Goal: Information Seeking & Learning: Find specific fact

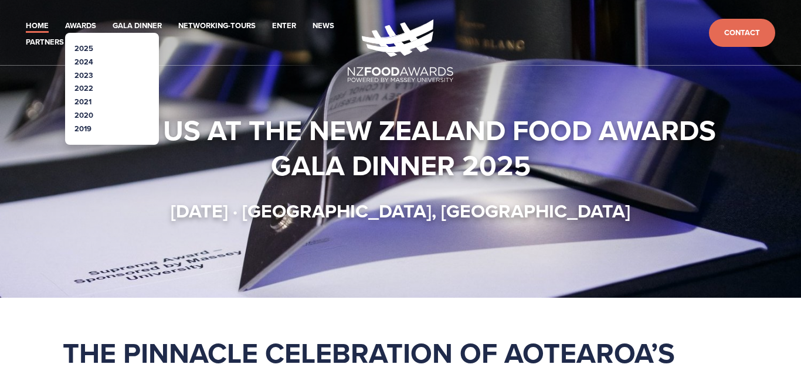
click at [87, 48] on link "2025" at bounding box center [83, 48] width 19 height 11
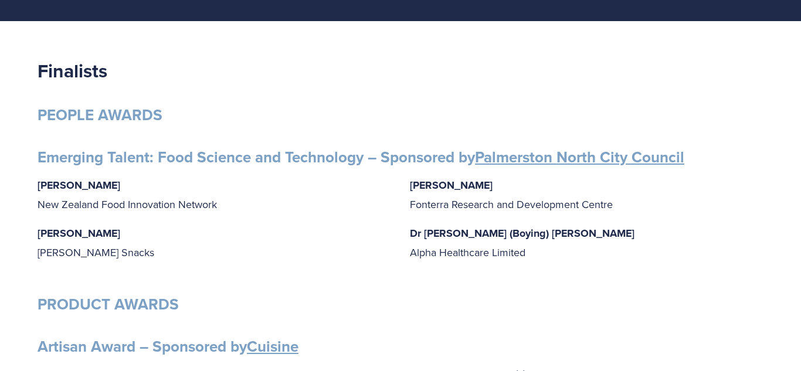
scroll to position [161, 0]
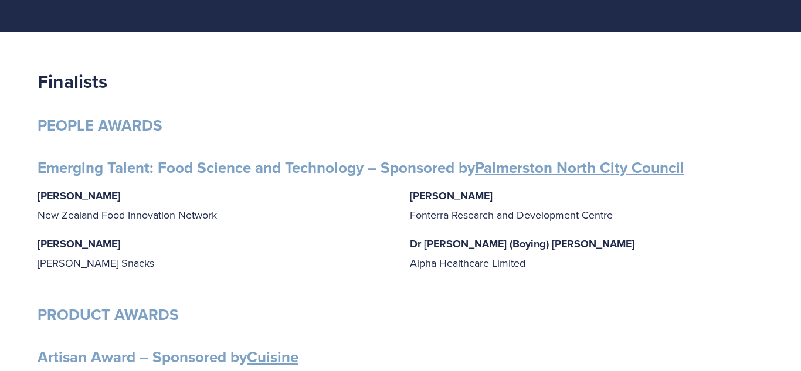
click at [58, 269] on p "Grace Queenin Griffin’s Snacks" at bounding box center [215, 254] width 354 height 38
click at [152, 251] on p "Grace Queenin Griffin’s Snacks" at bounding box center [215, 254] width 354 height 38
click at [104, 262] on p "Grace Queenin Griffin’s Snacks" at bounding box center [215, 254] width 354 height 38
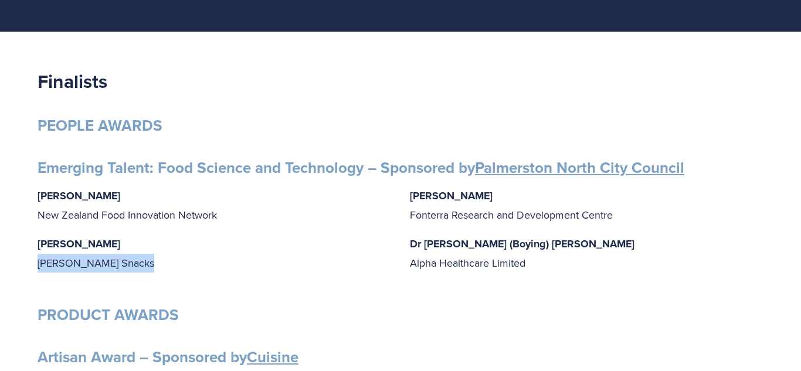
click at [104, 262] on p "Grace Queenin Griffin’s Snacks" at bounding box center [215, 254] width 354 height 38
drag, startPoint x: 39, startPoint y: 243, endPoint x: 119, endPoint y: 262, distance: 81.8
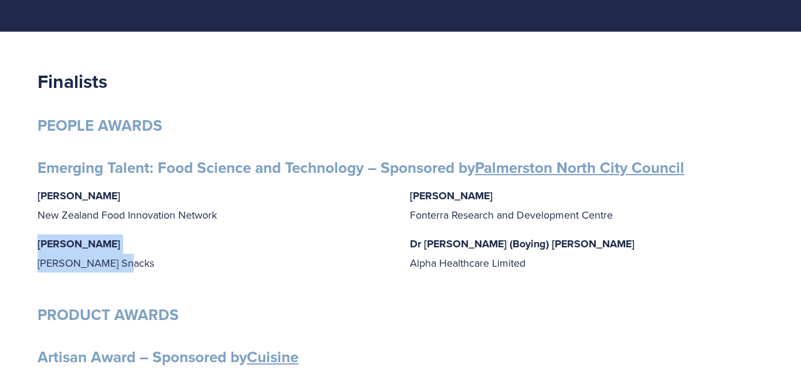
click at [119, 262] on p "Grace Queenin Griffin’s Snacks" at bounding box center [215, 254] width 354 height 38
copy p "Grace Queenin Griffin’s Snacks"
click at [247, 266] on p "Grace Queenin Griffin’s Snacks" at bounding box center [215, 254] width 354 height 38
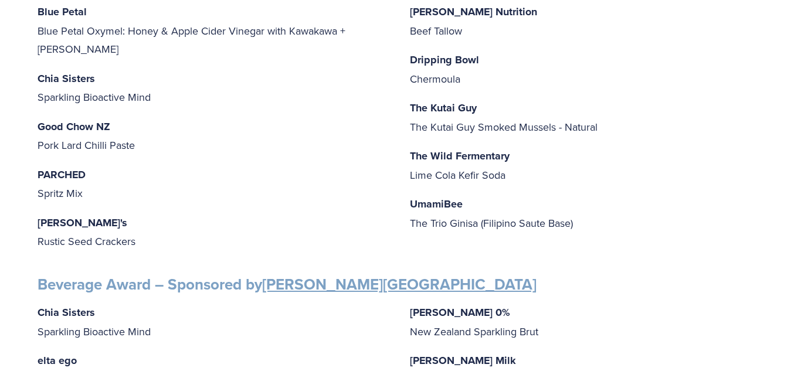
scroll to position [549, 0]
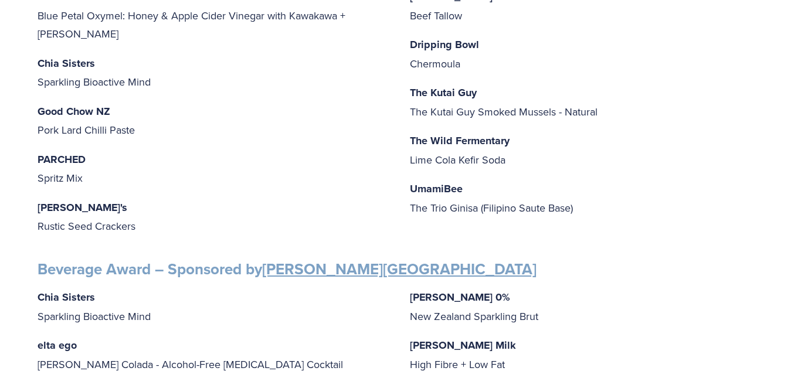
click at [259, 259] on strong "Beverage Award – Sponsored by Massey University" at bounding box center [287, 269] width 499 height 22
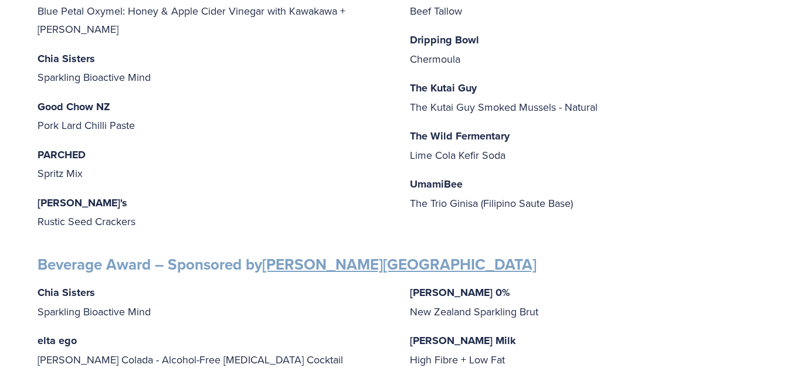
scroll to position [553, 0]
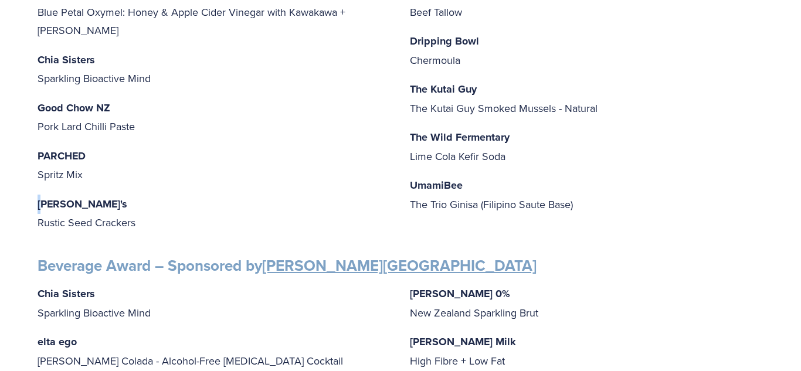
click at [43, 196] on strong "Jilly's" at bounding box center [83, 203] width 90 height 15
drag, startPoint x: 38, startPoint y: 185, endPoint x: 160, endPoint y: 210, distance: 125.0
click at [160, 210] on p "Jilly's Rustic Seed Crackers" at bounding box center [215, 214] width 354 height 38
copy p "Jilly's Rustic Seed Crackers"
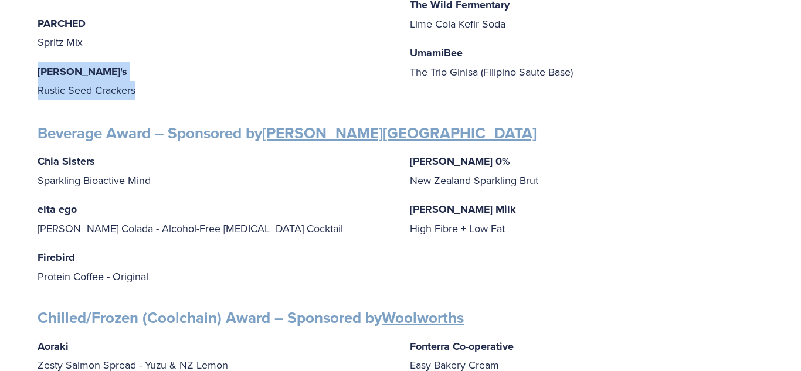
scroll to position [686, 0]
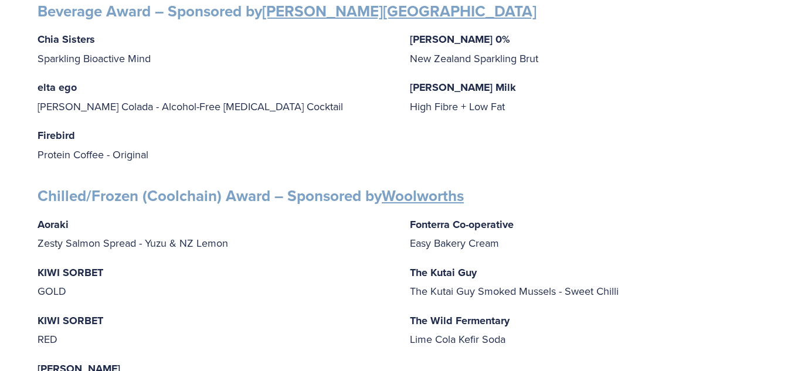
scroll to position [809, 0]
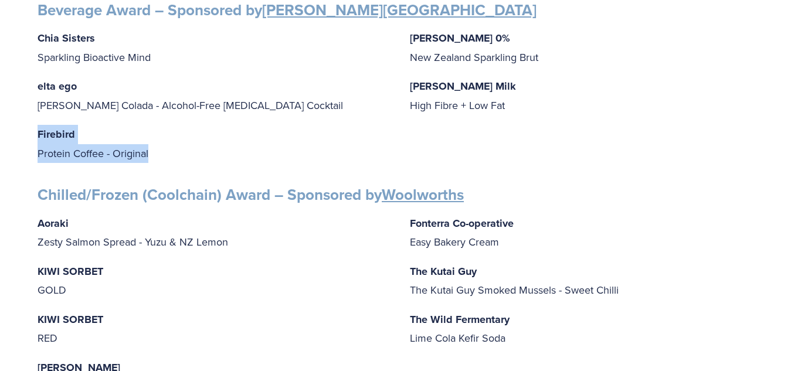
drag, startPoint x: 38, startPoint y: 125, endPoint x: 158, endPoint y: 141, distance: 121.3
click at [158, 141] on p "Firebird Protein Coffee - Original" at bounding box center [215, 144] width 354 height 38
copy p "Firebird Protein Coffee - Original"
